Goal: Task Accomplishment & Management: Complete application form

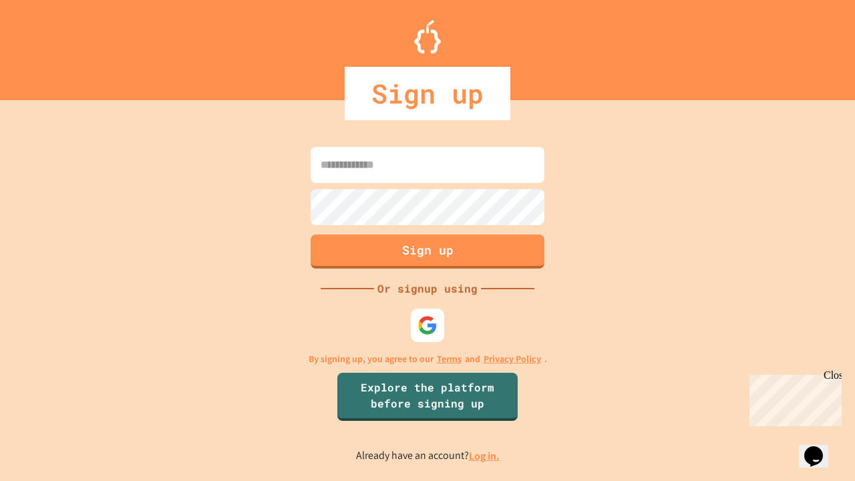
click at [485, 456] on link "Log in." at bounding box center [484, 456] width 31 height 14
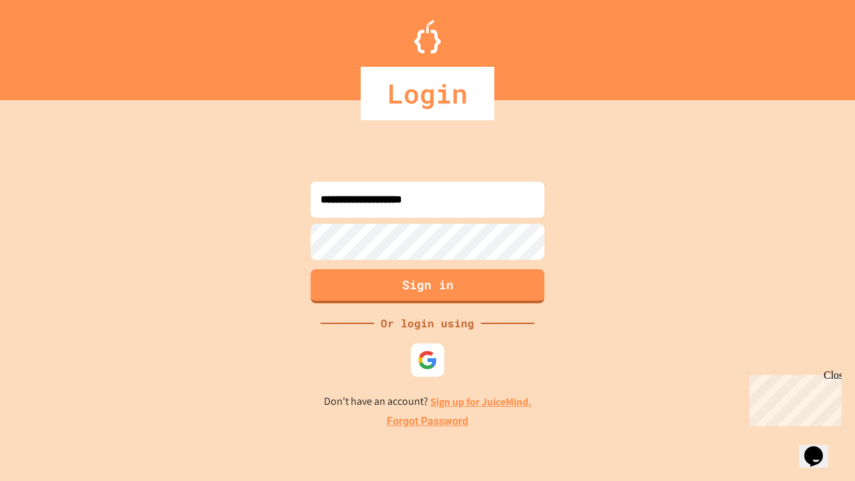
type input "**********"
